Goal: Use online tool/utility: Utilize a website feature to perform a specific function

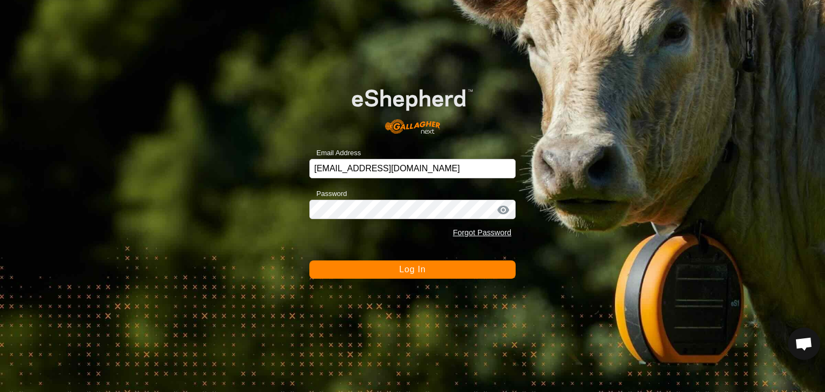
click at [415, 271] on span "Log In" at bounding box center [412, 269] width 26 height 9
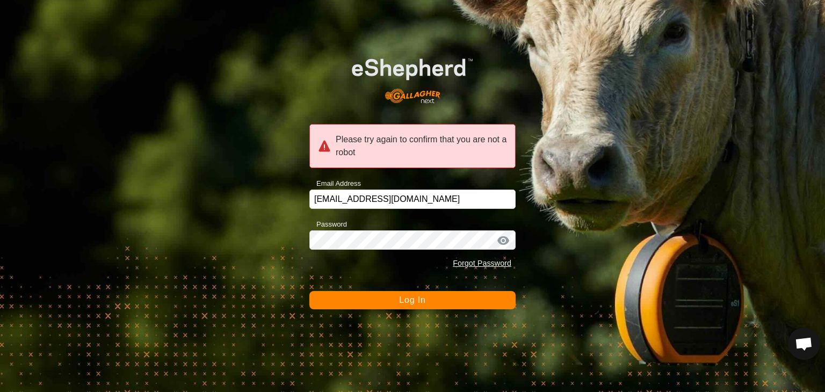
click at [407, 299] on span "Log In" at bounding box center [412, 299] width 26 height 9
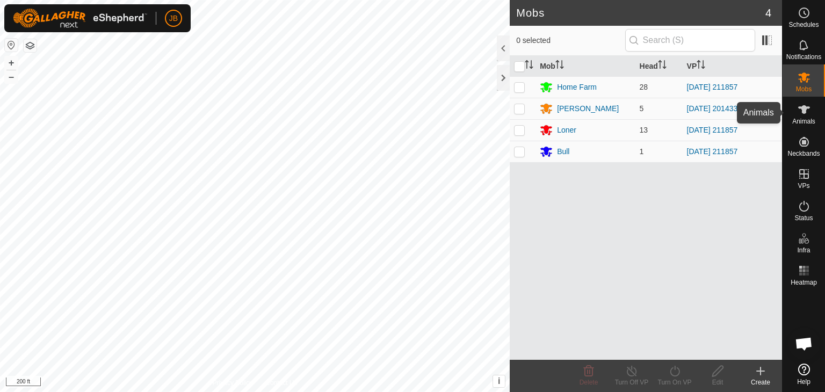
click at [810, 110] on icon at bounding box center [803, 109] width 13 height 13
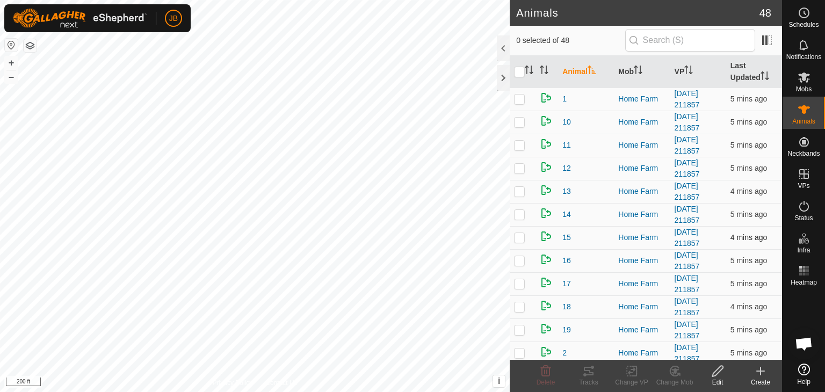
click at [521, 238] on p-checkbox at bounding box center [519, 237] width 11 height 9
checkbox input "true"
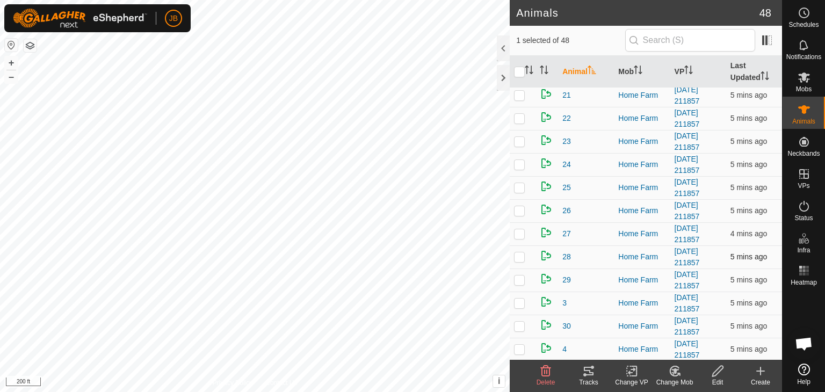
click at [516, 254] on p-checkbox at bounding box center [519, 256] width 11 height 9
checkbox input "true"
click at [589, 366] on icon at bounding box center [588, 371] width 13 height 13
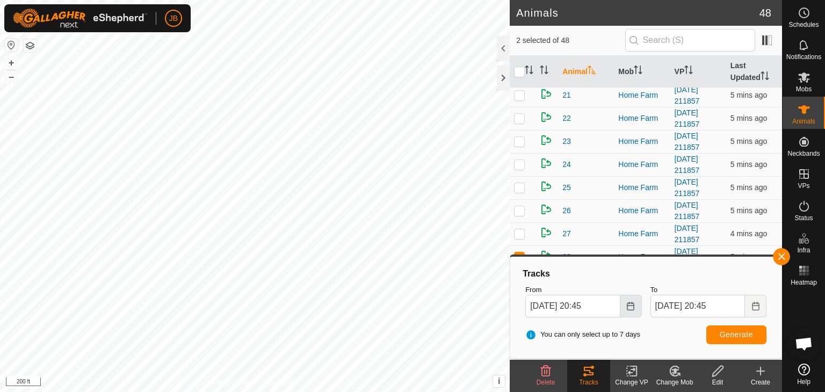
click at [629, 307] on icon "Choose Date" at bounding box center [630, 306] width 9 height 9
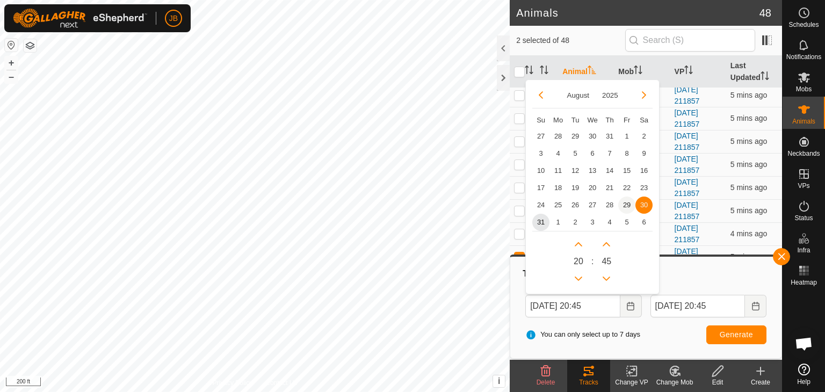
click at [627, 200] on span "29" at bounding box center [626, 205] width 17 height 17
type input "[DATE] 20:45"
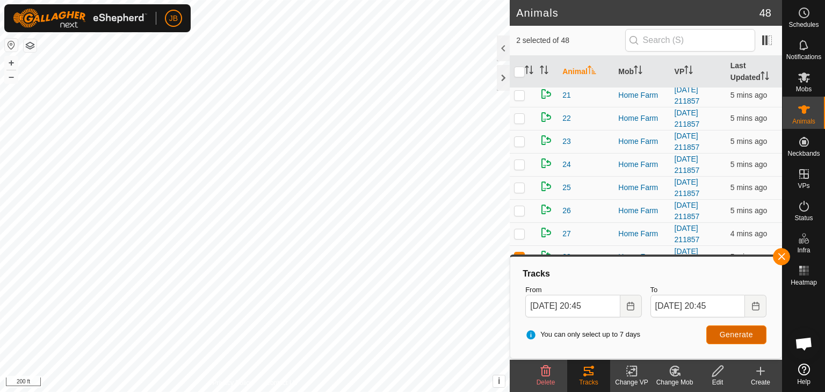
click at [722, 333] on span "Generate" at bounding box center [736, 334] width 33 height 9
